Goal: Information Seeking & Learning: Learn about a topic

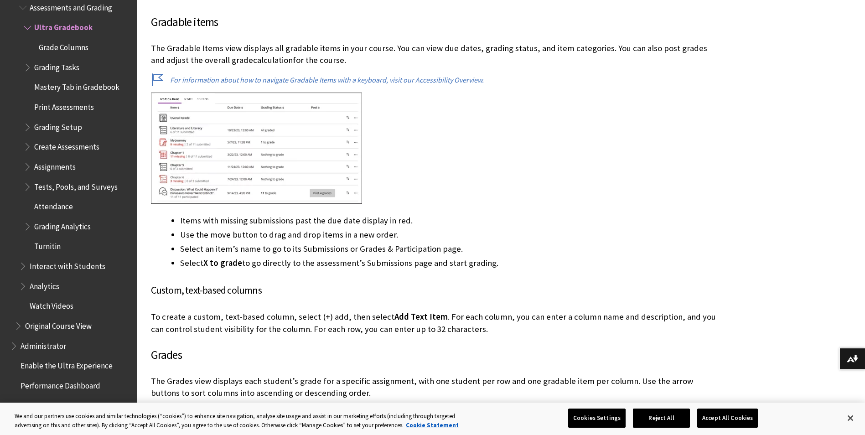
scroll to position [1044, 0]
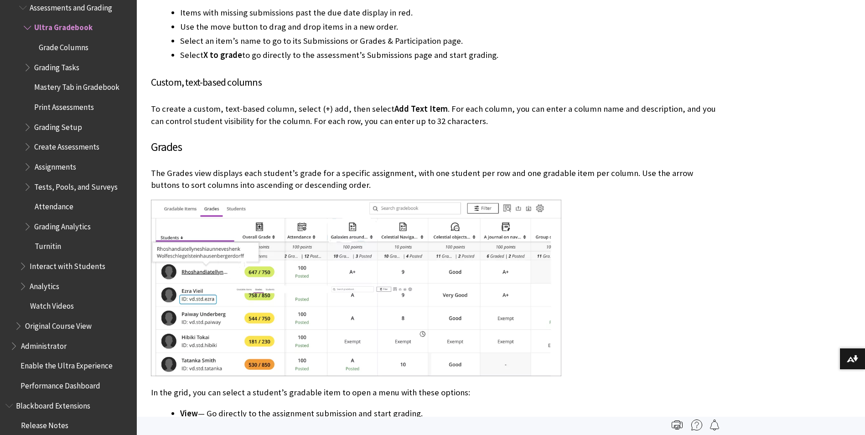
click at [59, 220] on span "Grading Analytics" at bounding box center [62, 225] width 57 height 12
click at [49, 241] on span "Turnitin" at bounding box center [47, 245] width 26 height 12
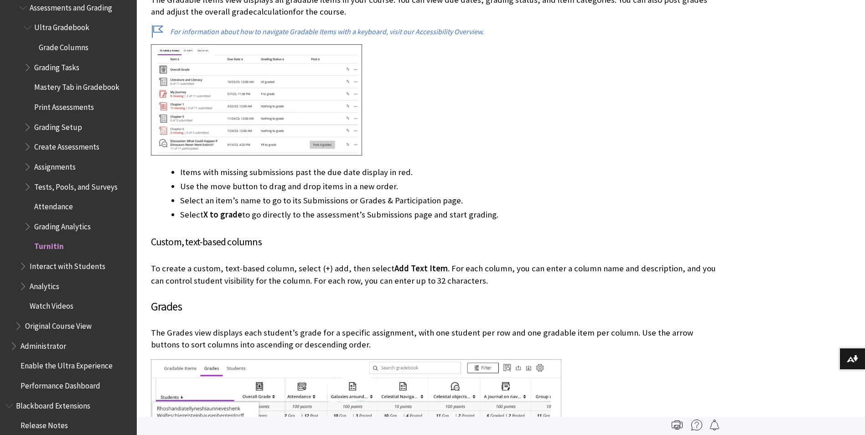
scroll to position [953, 0]
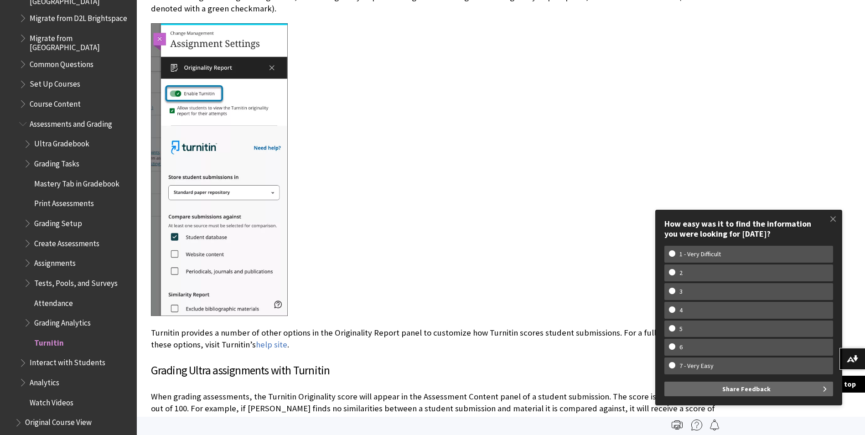
scroll to position [1244, 0]
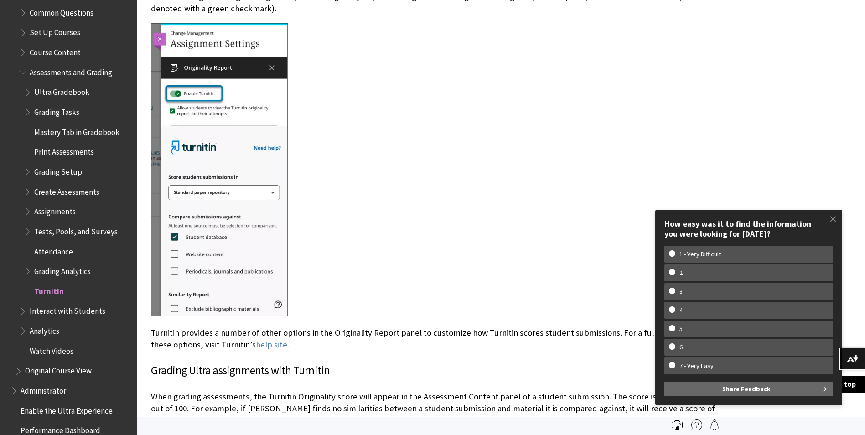
click at [48, 327] on span "Analytics" at bounding box center [45, 329] width 30 height 12
